Goal: Navigation & Orientation: Go to known website

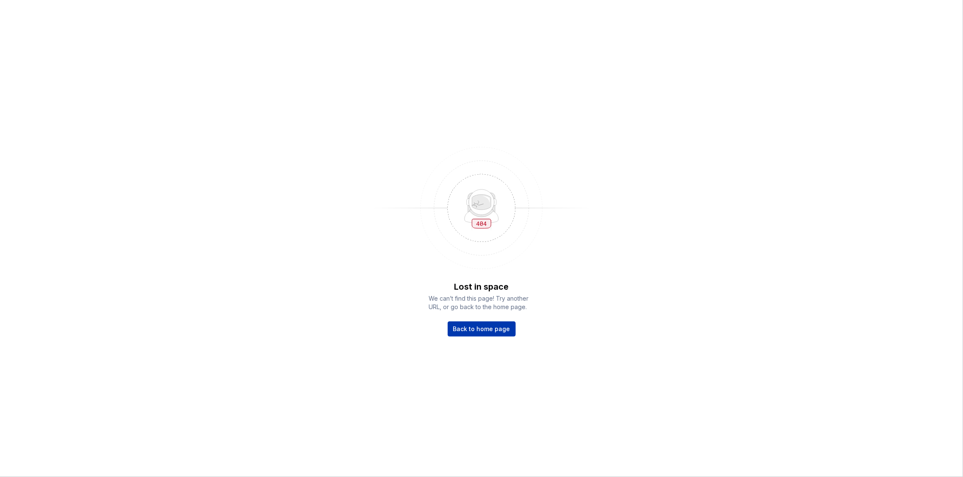
click at [498, 331] on span "Back to home page" at bounding box center [481, 329] width 57 height 8
